Goal: Task Accomplishment & Management: Use online tool/utility

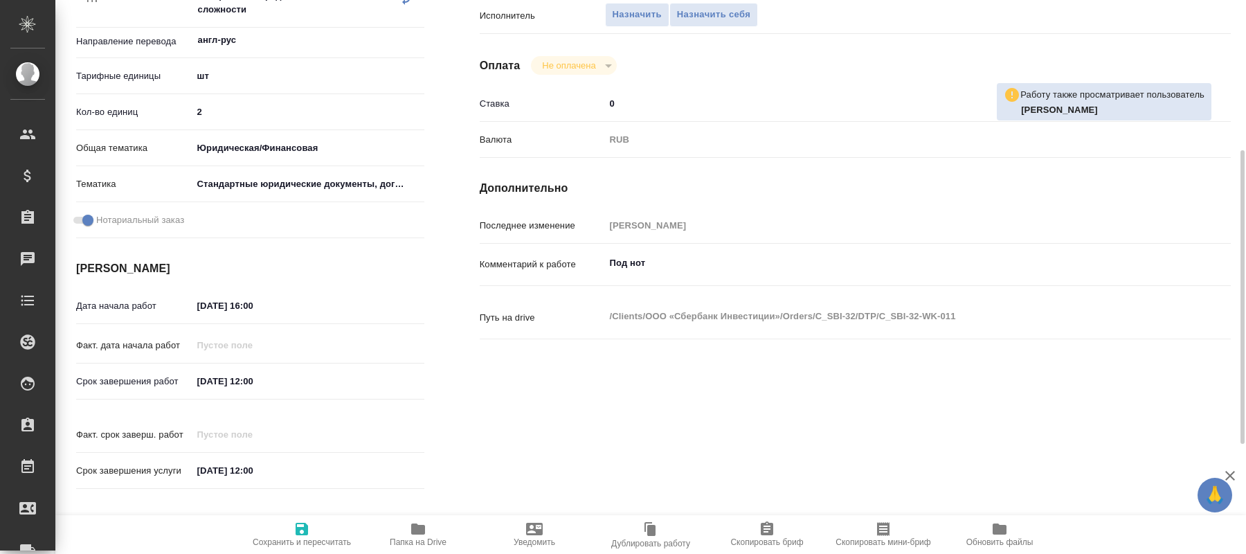
scroll to position [424, 0]
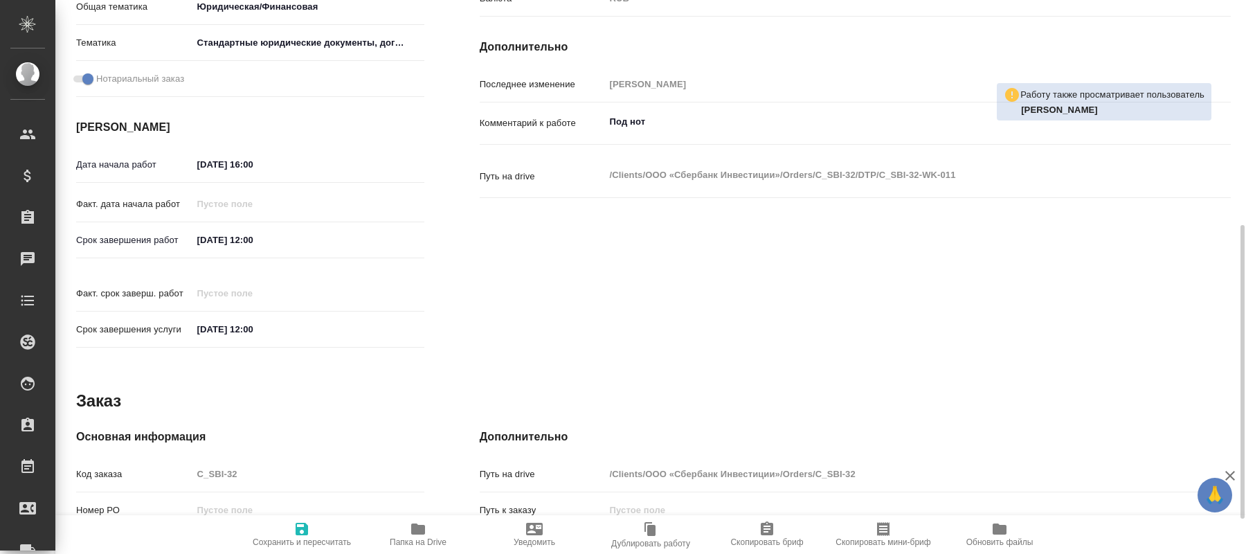
click at [417, 534] on icon "button" at bounding box center [418, 528] width 14 height 11
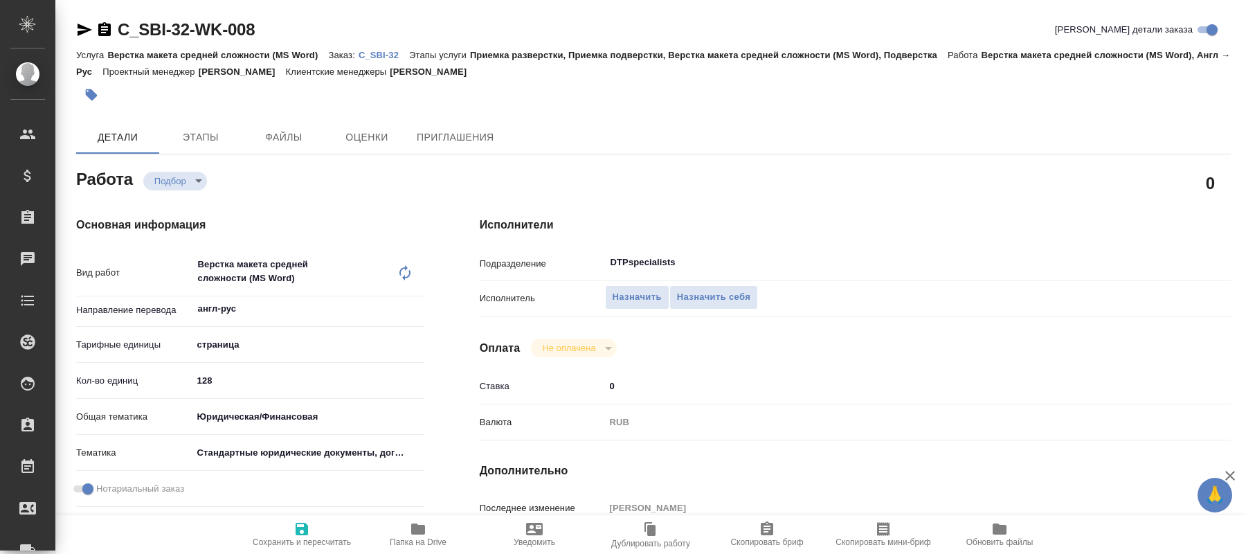
type textarea "x"
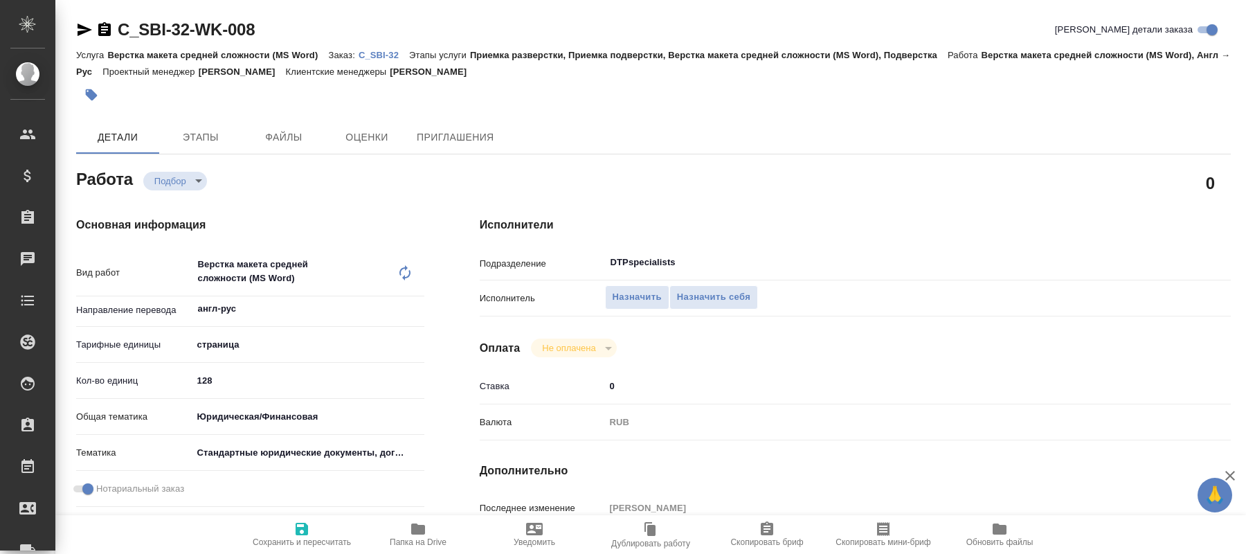
type textarea "x"
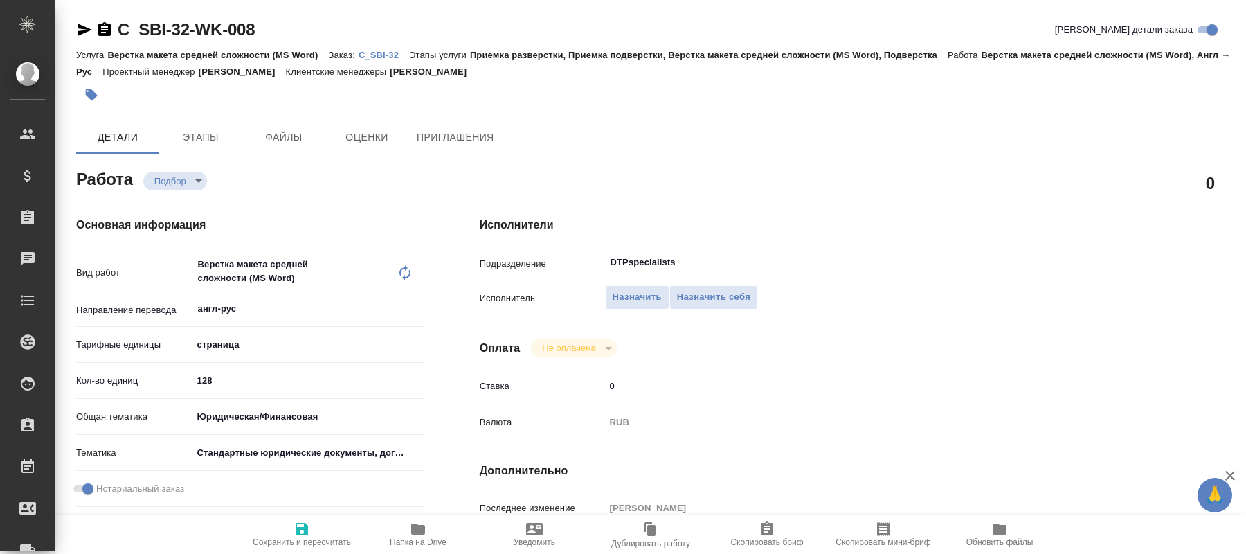
type textarea "x"
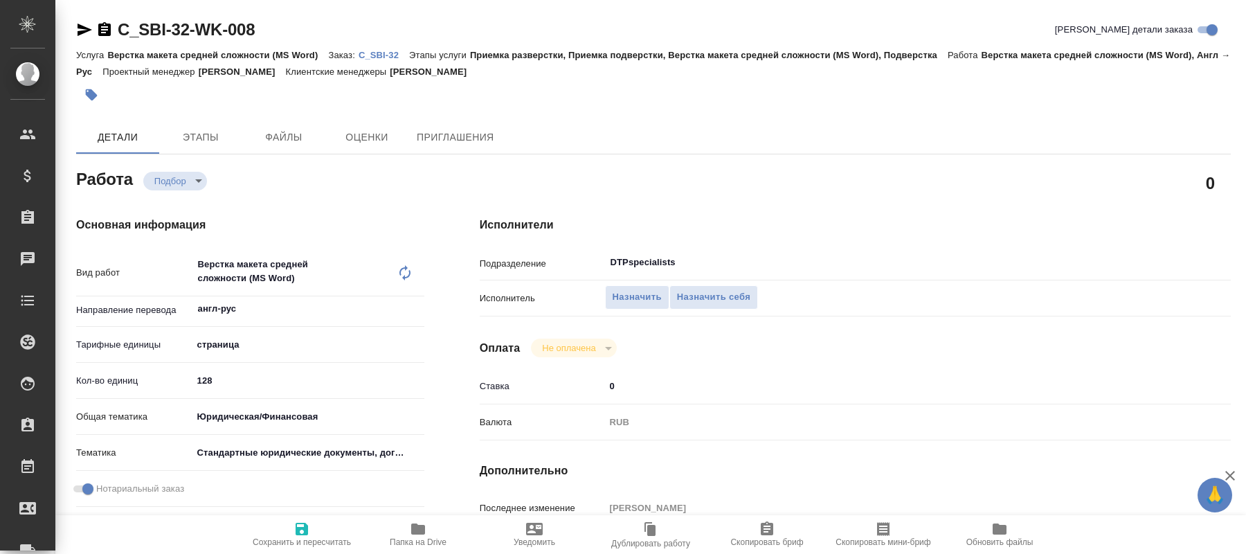
type textarea "x"
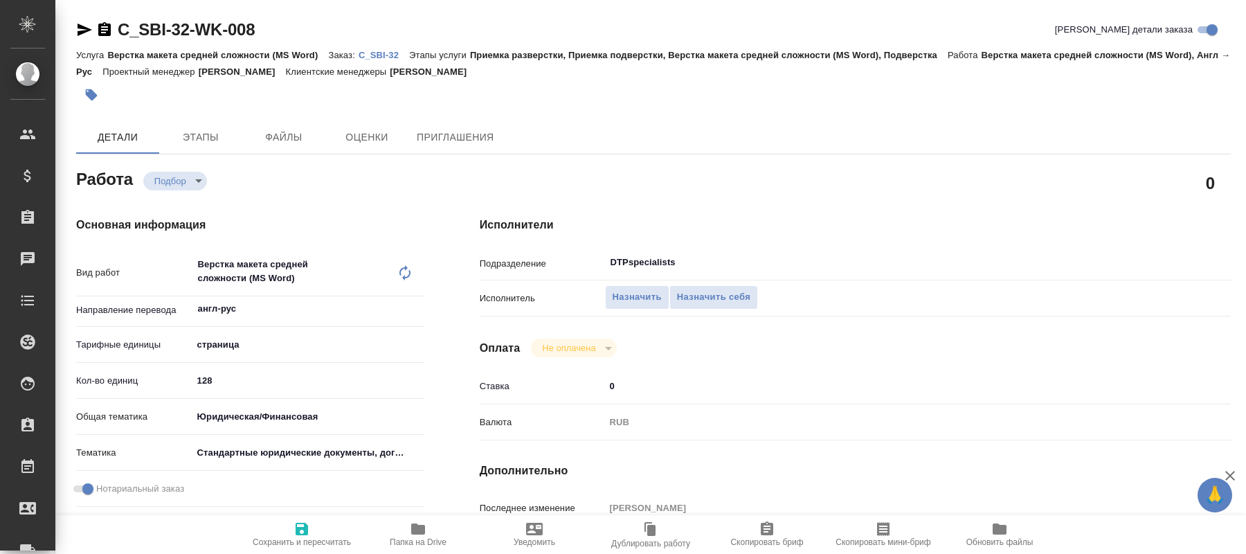
type textarea "x"
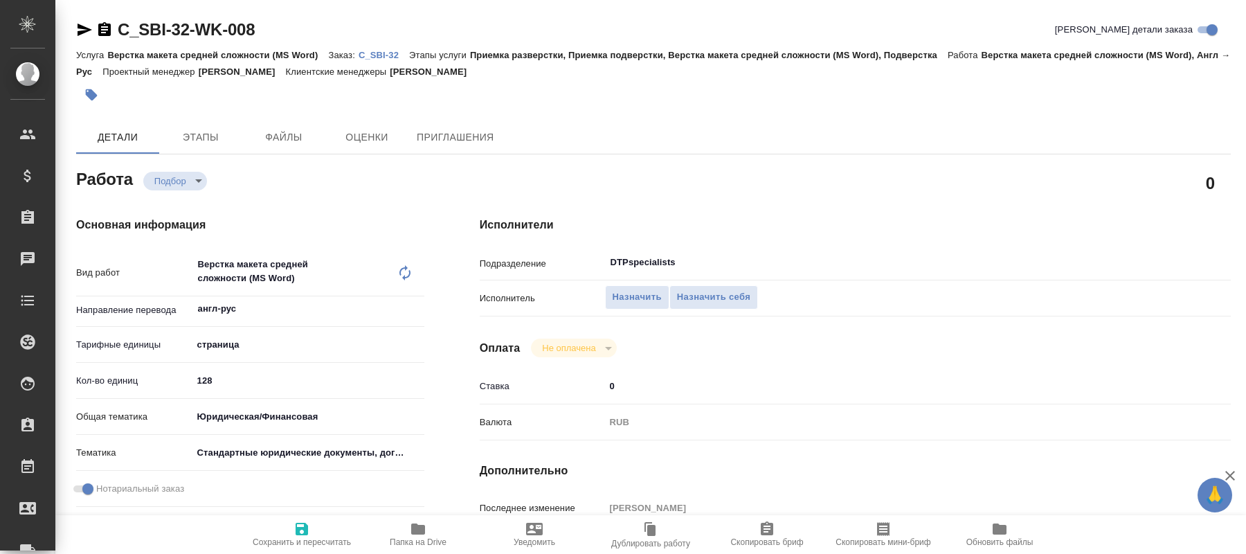
type textarea "x"
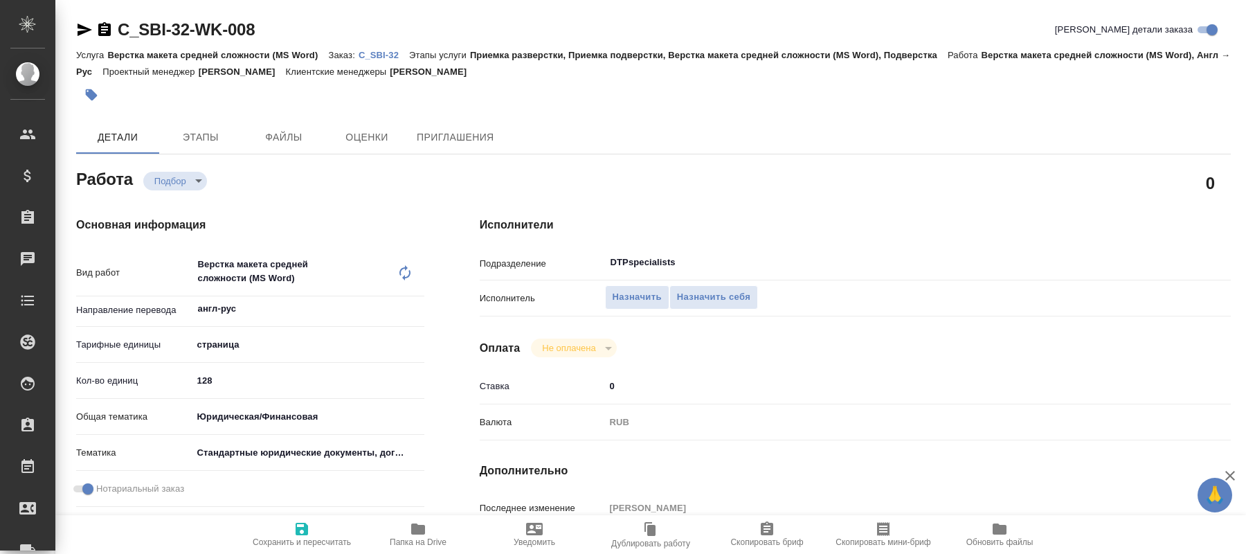
scroll to position [353, 0]
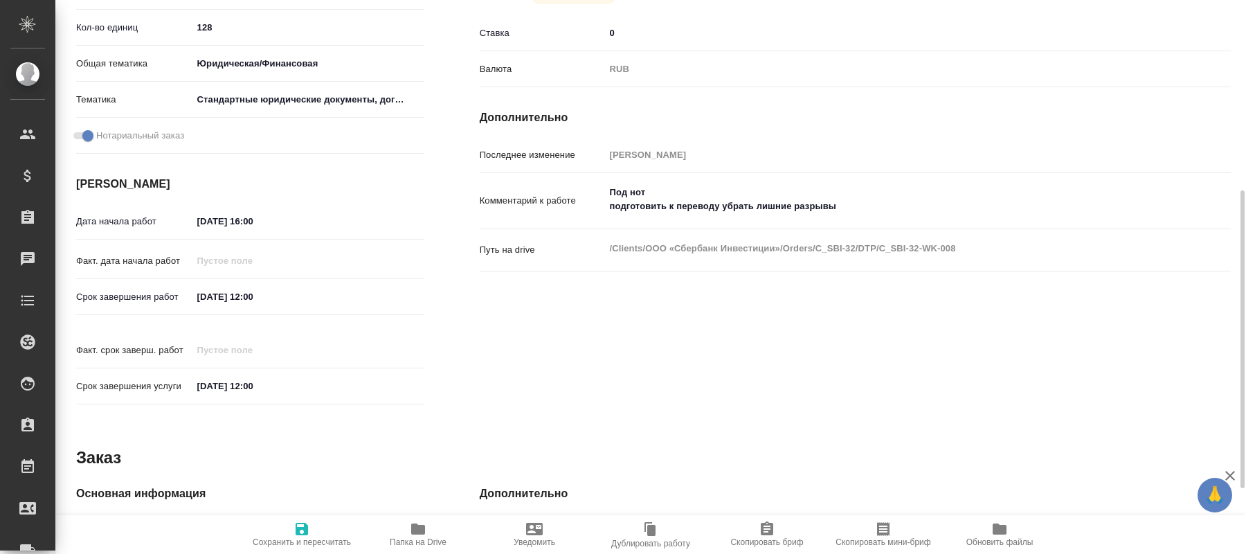
type textarea "x"
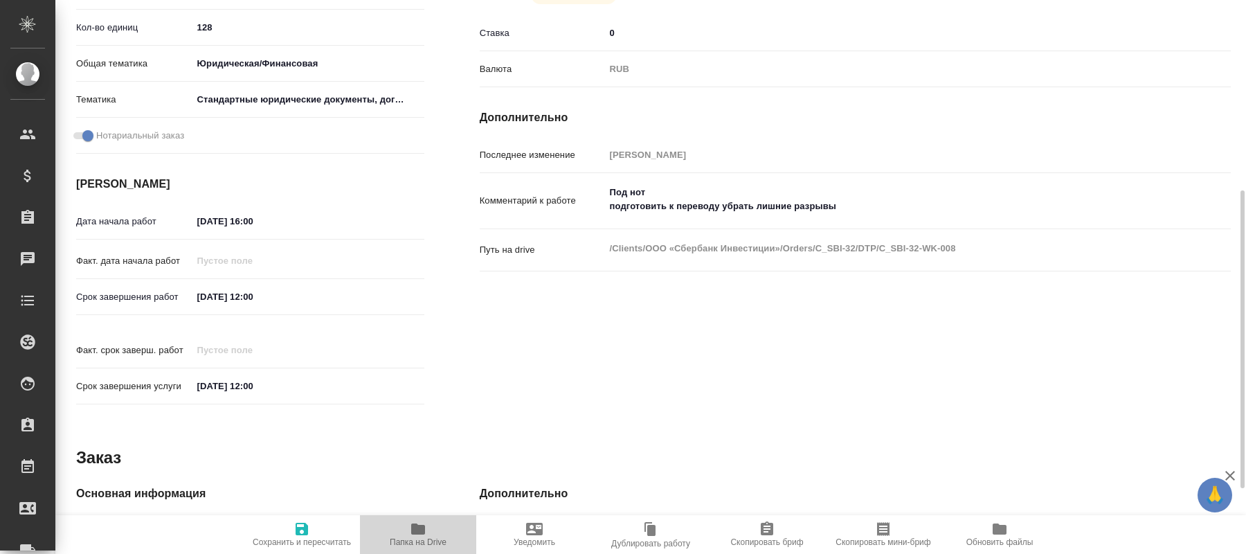
click at [424, 543] on span "Папка на Drive" at bounding box center [418, 542] width 57 height 10
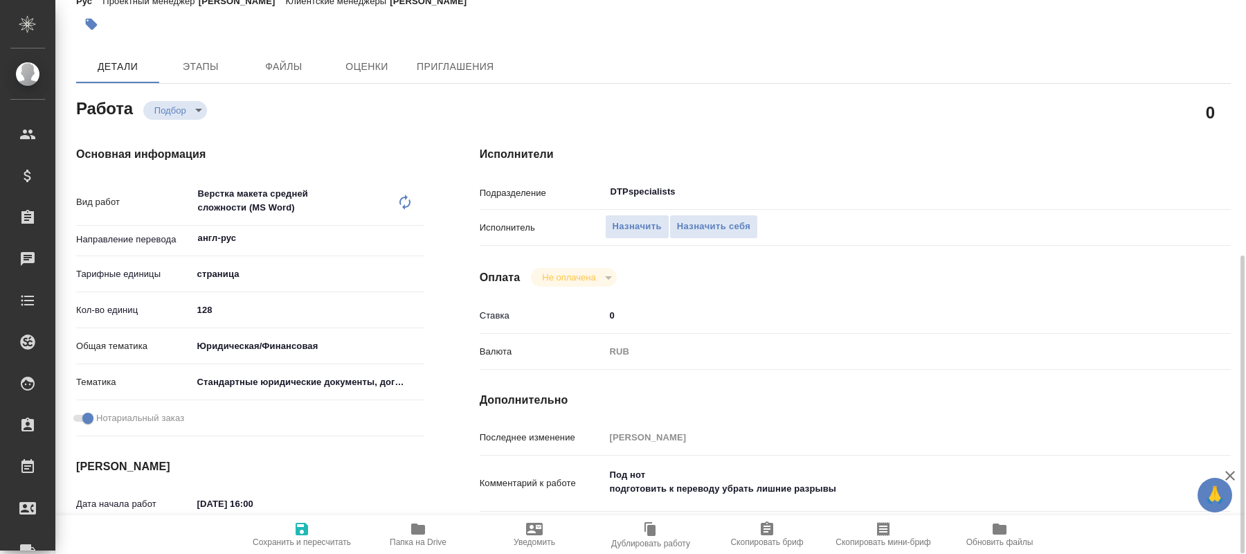
scroll to position [212, 0]
